Goal: Information Seeking & Learning: Learn about a topic

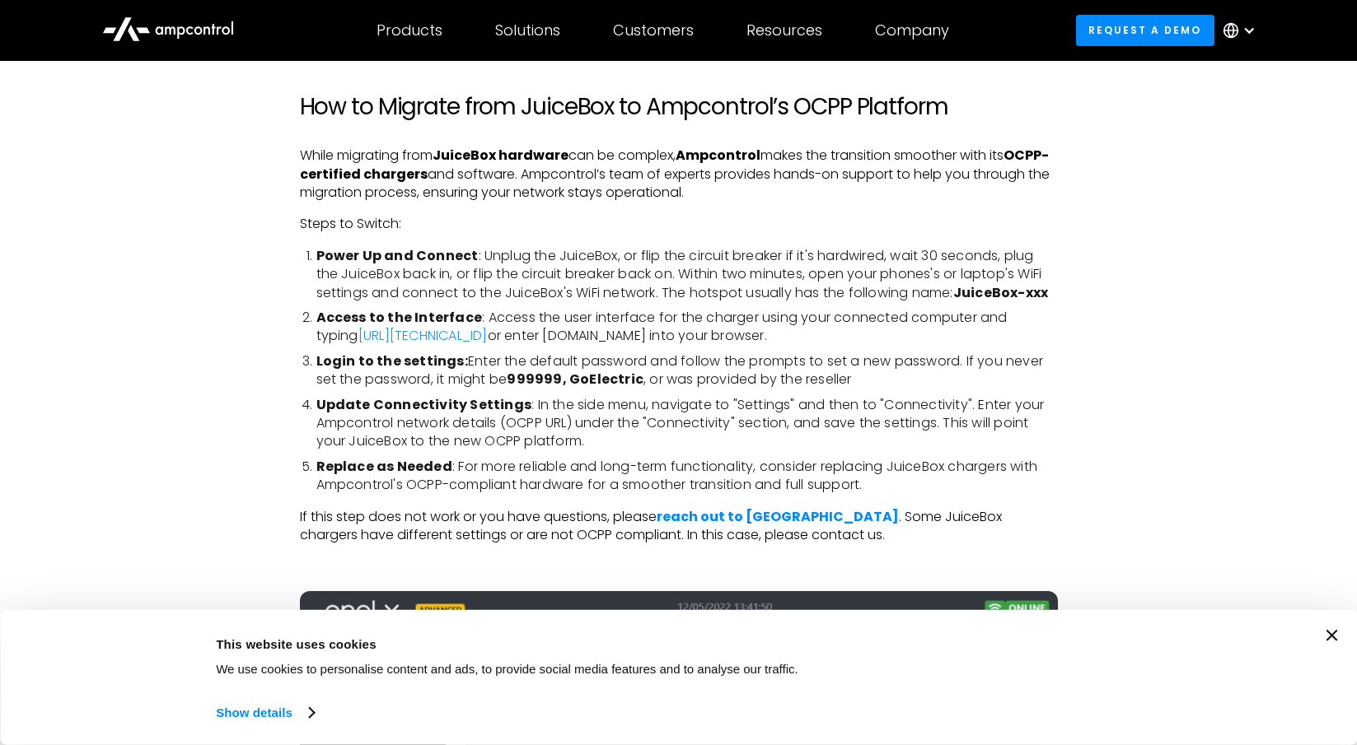
scroll to position [2983, 0]
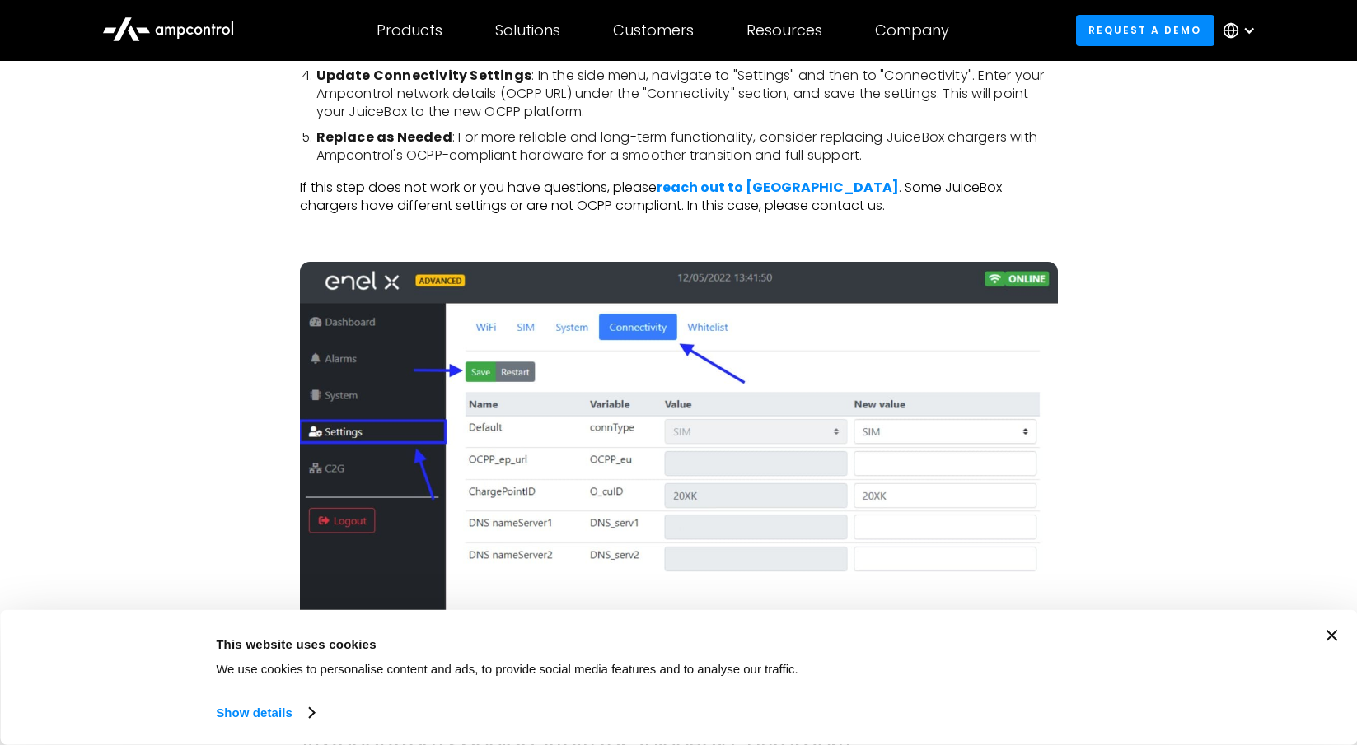
click at [1328, 630] on icon "Close banner" at bounding box center [1331, 636] width 12 height 12
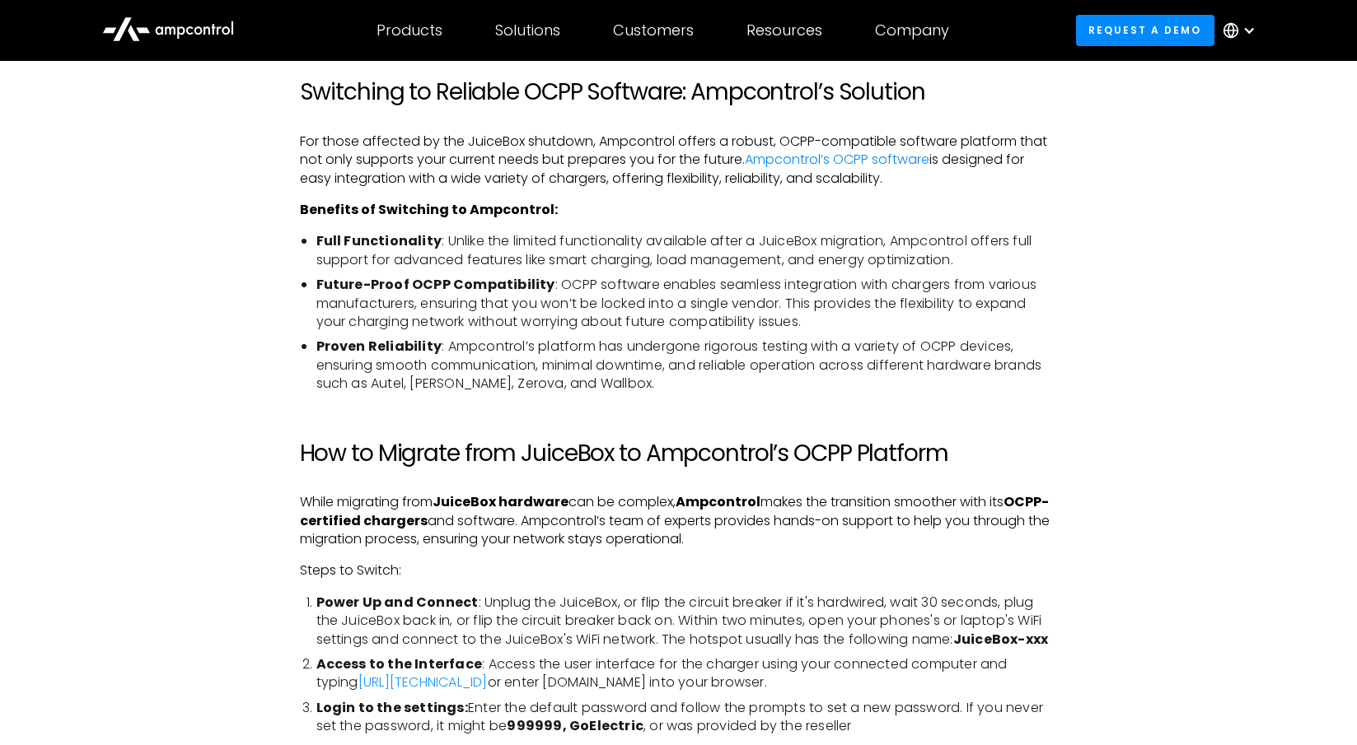
scroll to position [2224, 0]
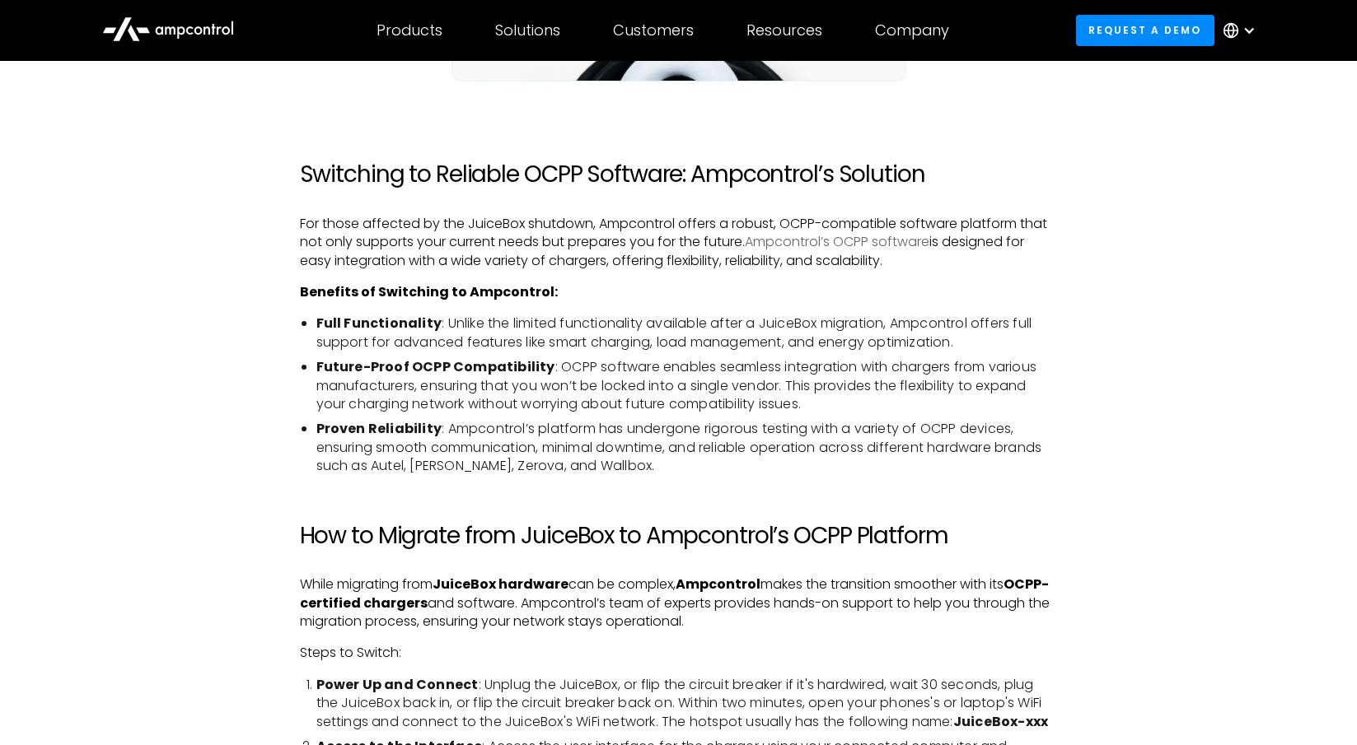
click at [892, 232] on link "Ampcontrol’s OCPP software" at bounding box center [837, 241] width 185 height 19
